Goal: Task Accomplishment & Management: Use online tool/utility

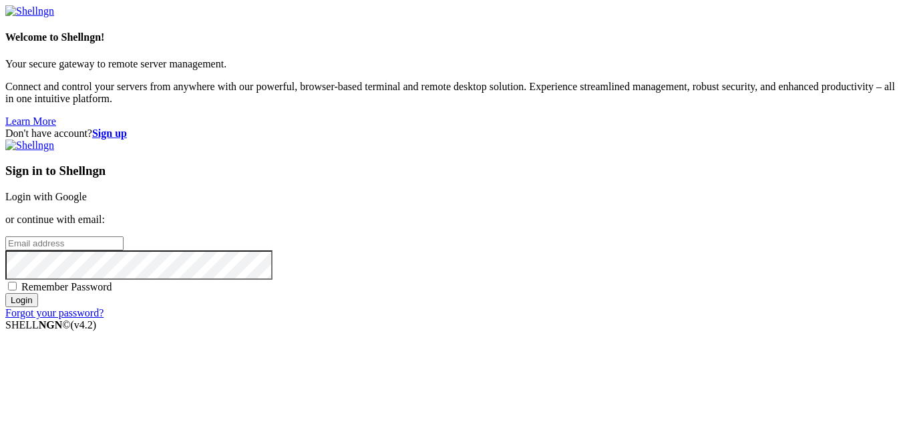
click at [87, 191] on link "Login with Google" at bounding box center [45, 196] width 81 height 11
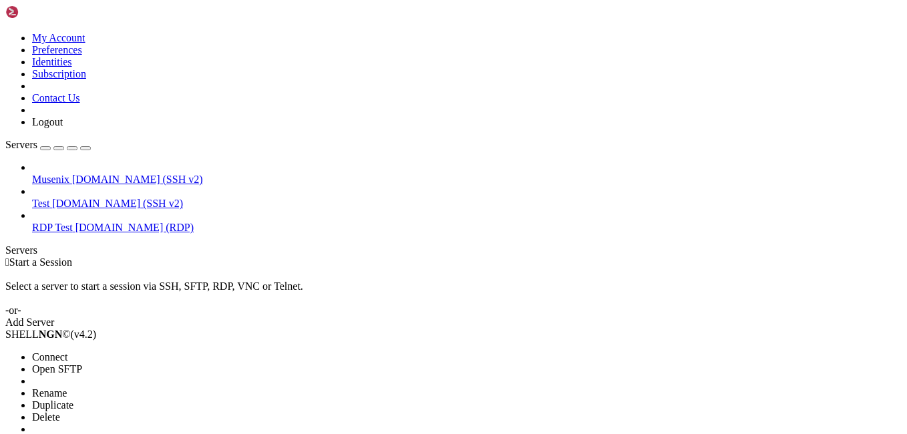
click at [154, 411] on li "Delete" at bounding box center [93, 417] width 122 height 12
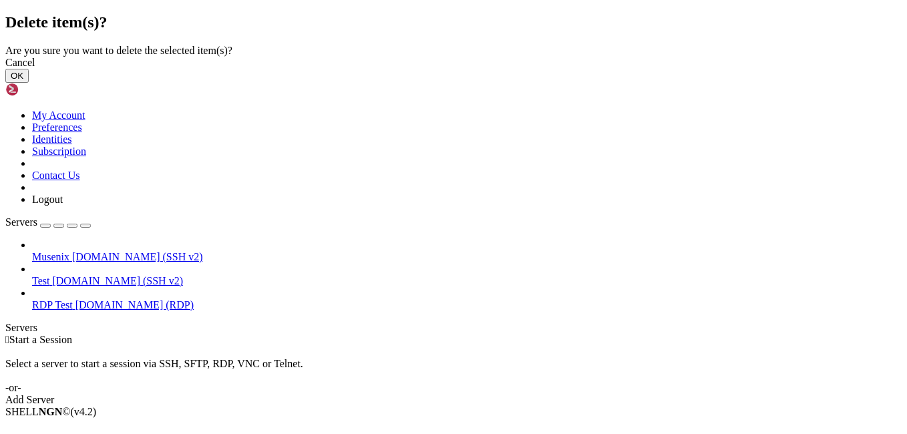
click at [29, 83] on button "OK" at bounding box center [16, 76] width 23 height 14
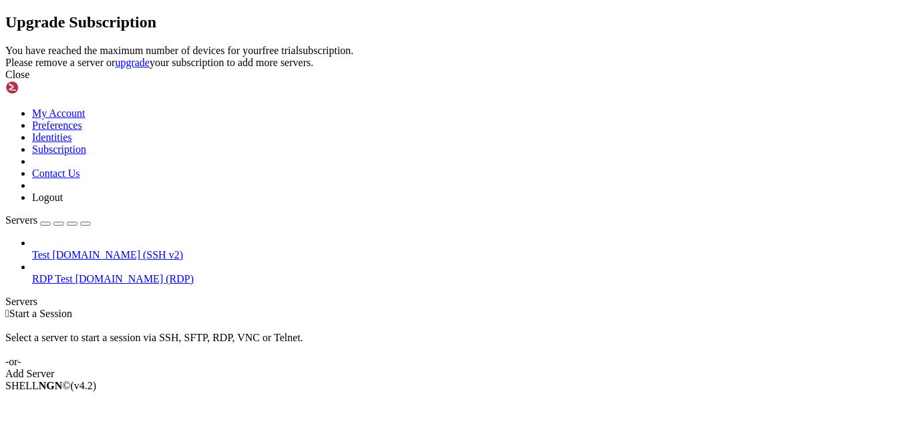
click at [584, 81] on div "Close" at bounding box center [453, 75] width 896 height 12
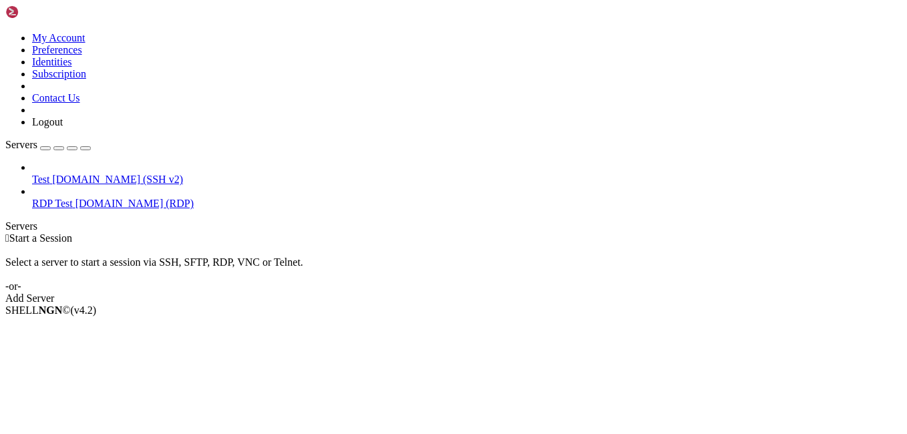
click at [538, 293] on div "Add Server" at bounding box center [453, 299] width 896 height 12
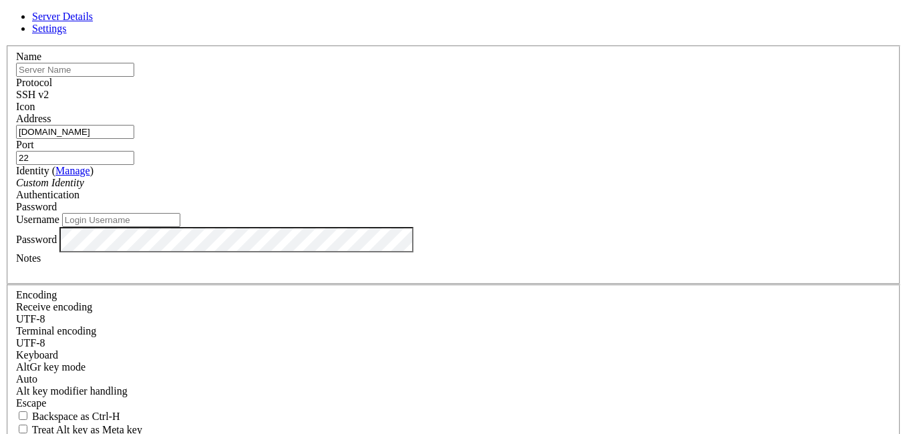
type input "[DOMAIN_NAME]"
type input "root"
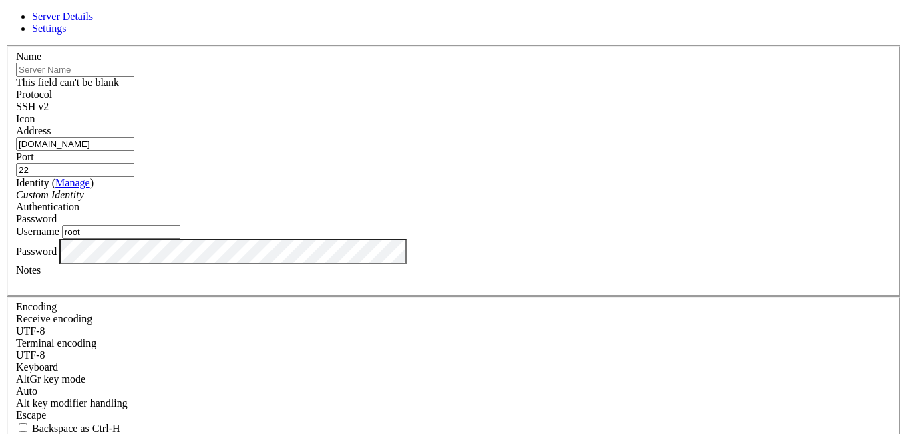
click at [134, 77] on input "text" at bounding box center [75, 70] width 118 height 14
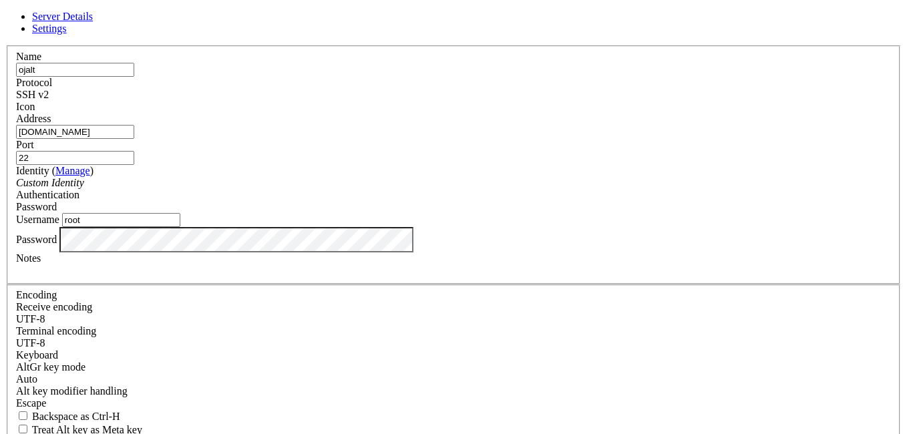
type input "ojalt"
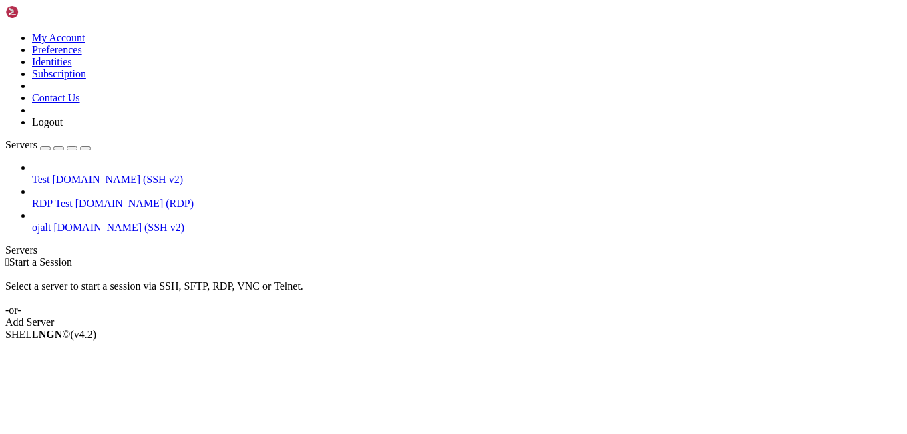
click at [88, 222] on span "[DOMAIN_NAME] (SSH v2)" at bounding box center [118, 227] width 131 height 11
